Goal: Task Accomplishment & Management: Manage account settings

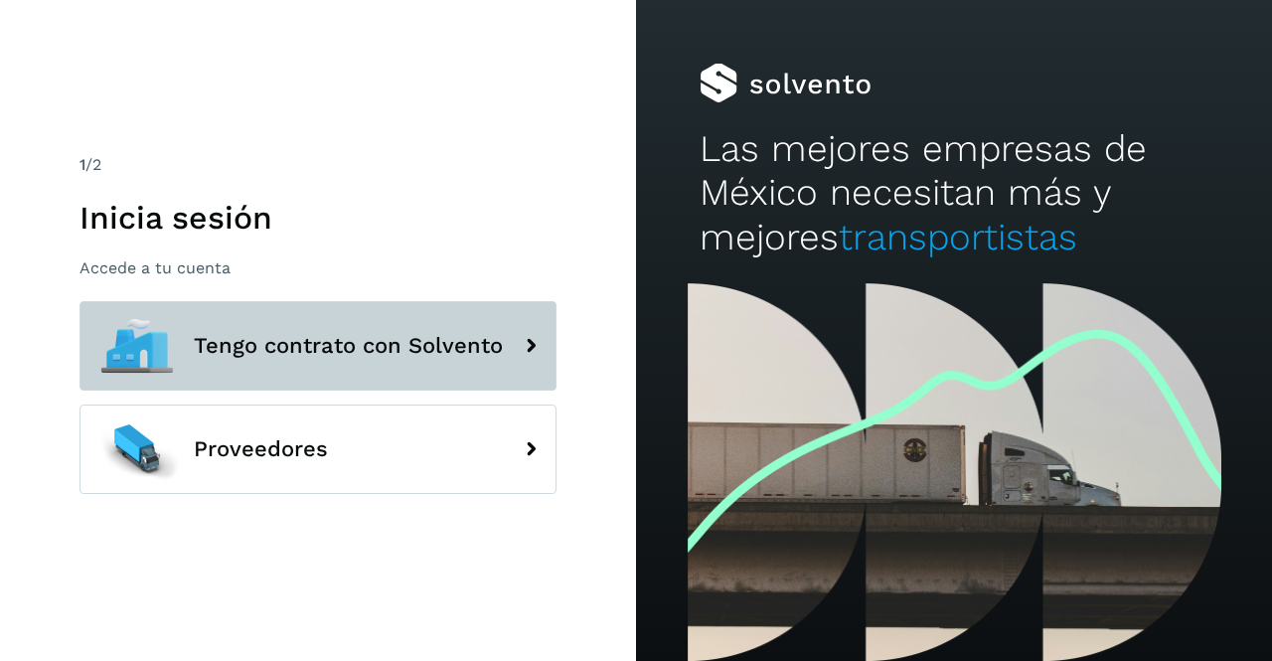
click at [269, 321] on button "Tengo contrato con Solvento" at bounding box center [318, 345] width 477 height 89
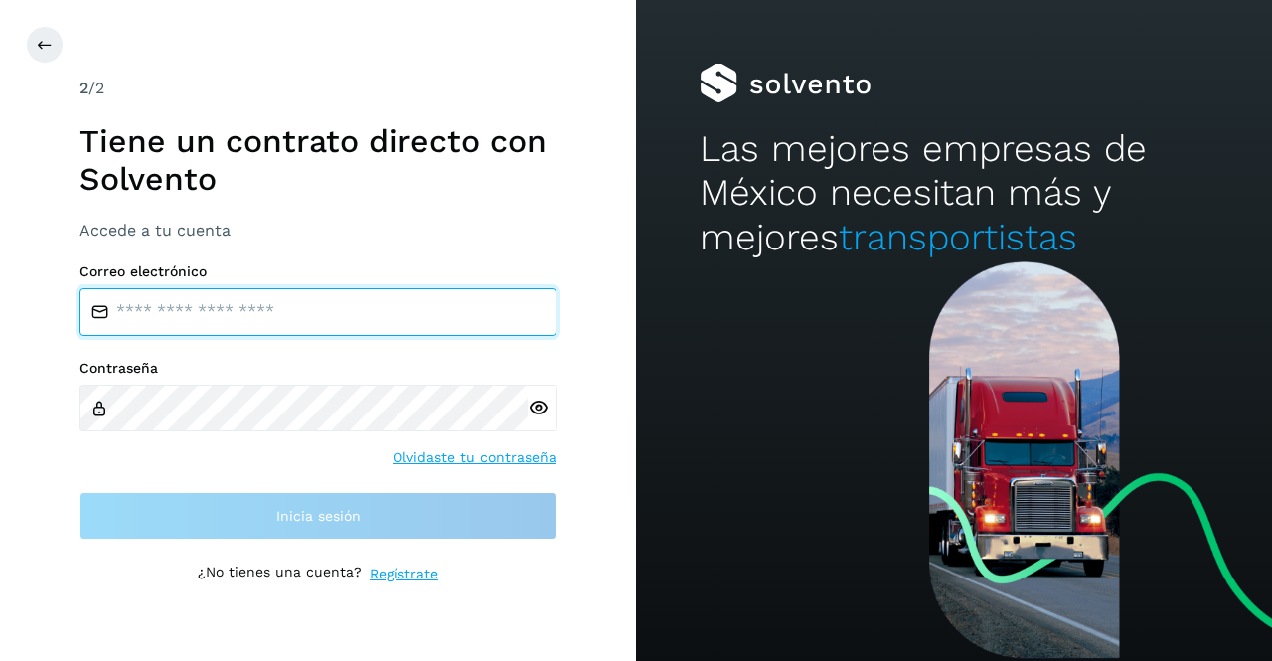
click at [237, 303] on input "email" at bounding box center [318, 312] width 477 height 48
type input "**********"
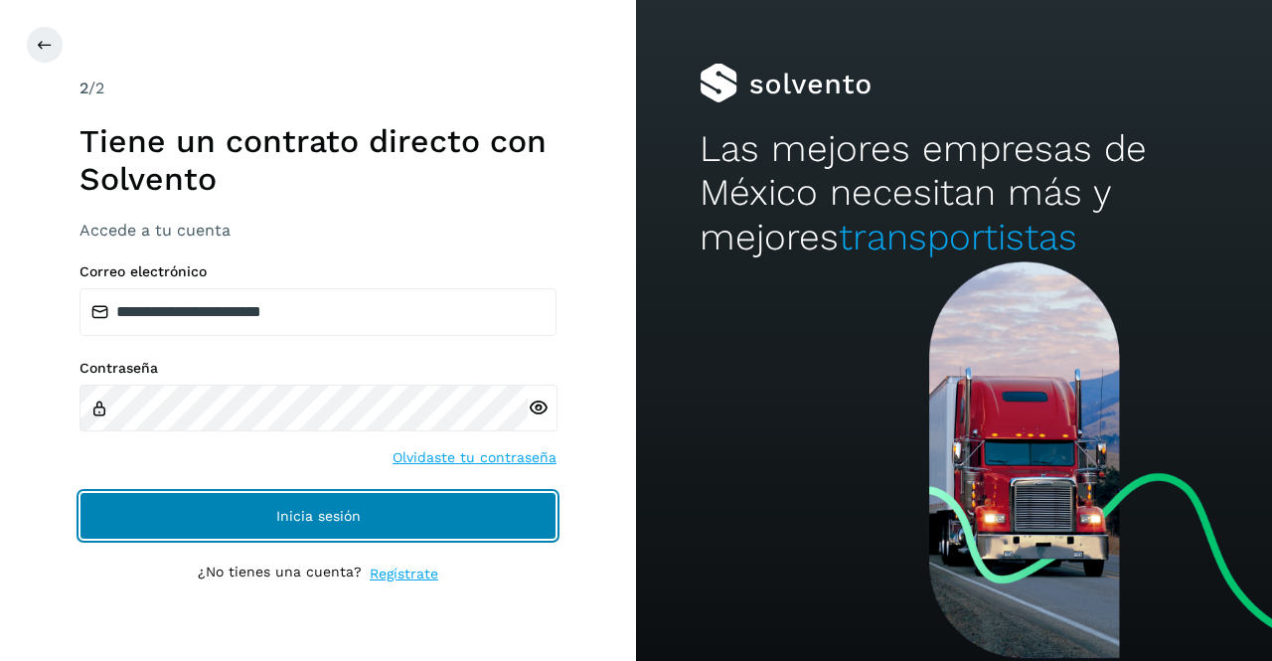
click at [304, 530] on button "Inicia sesión" at bounding box center [318, 516] width 477 height 48
